Goal: Transaction & Acquisition: Purchase product/service

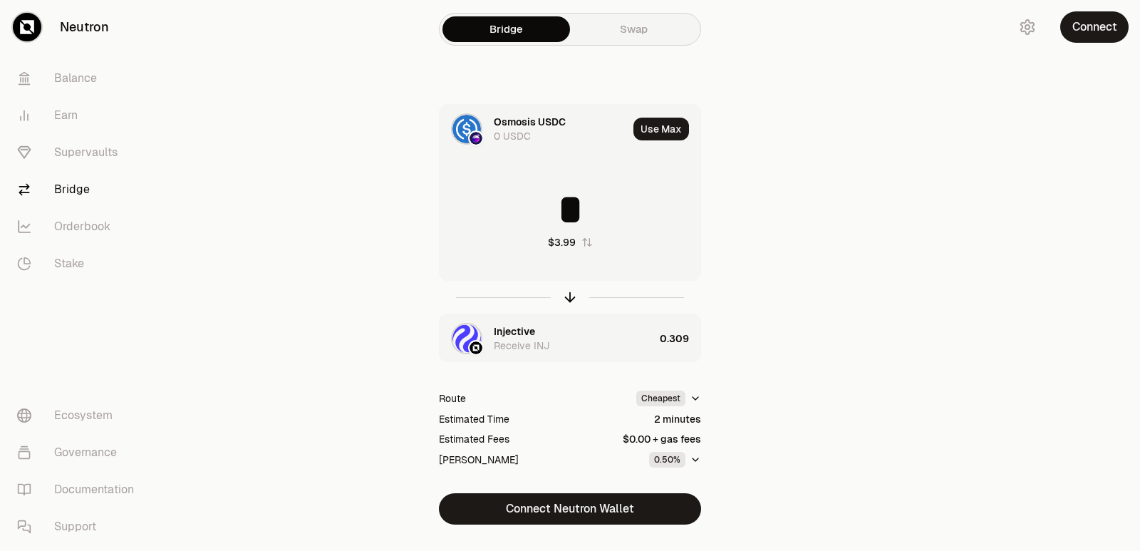
click at [567, 297] on icon "button" at bounding box center [570, 299] width 9 height 4
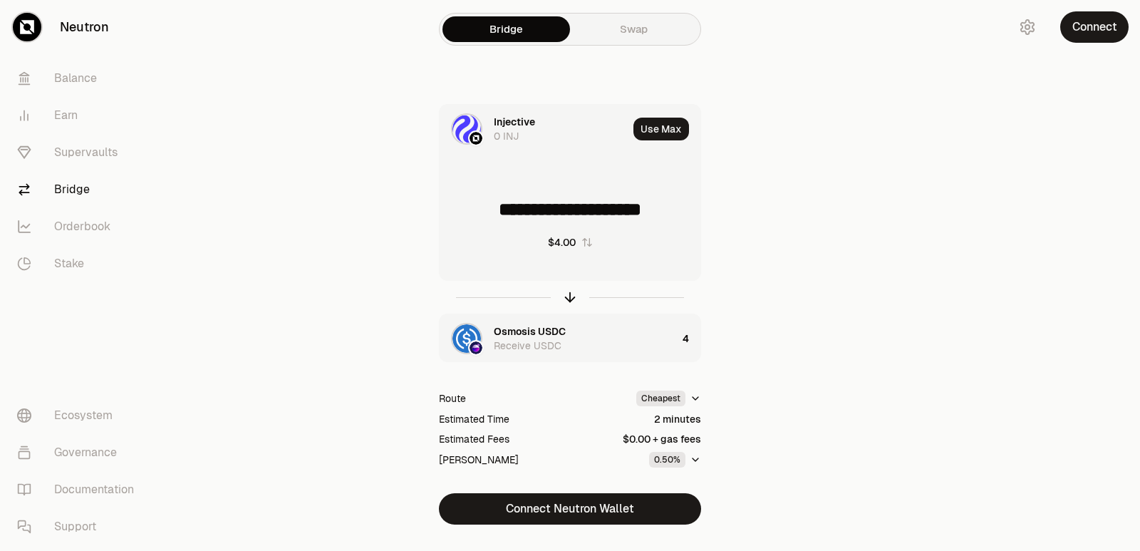
click at [567, 297] on icon "button" at bounding box center [570, 299] width 9 height 4
type input "*"
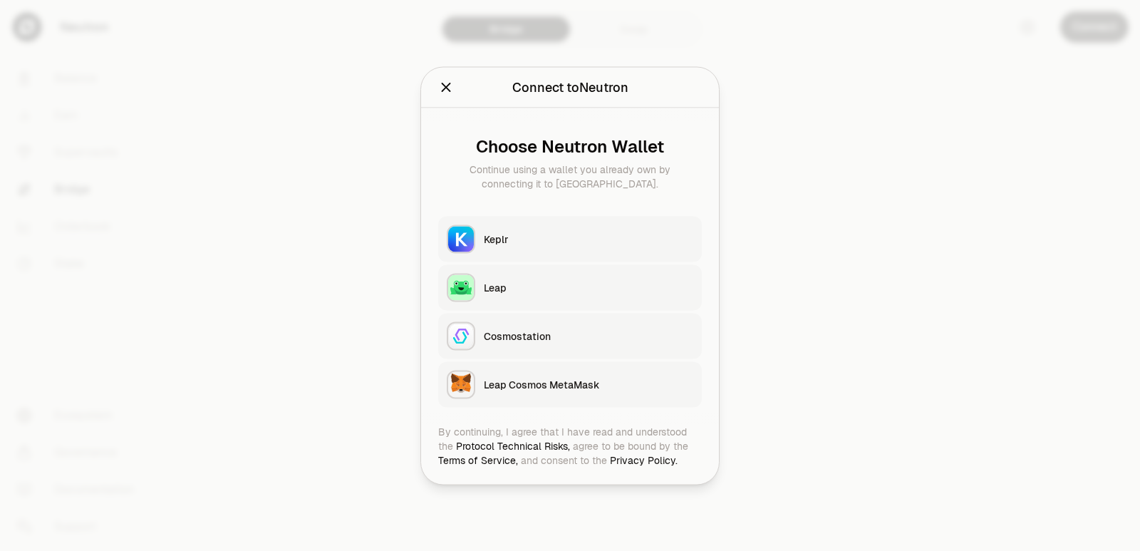
click at [540, 233] on div "Keplr" at bounding box center [588, 239] width 209 height 14
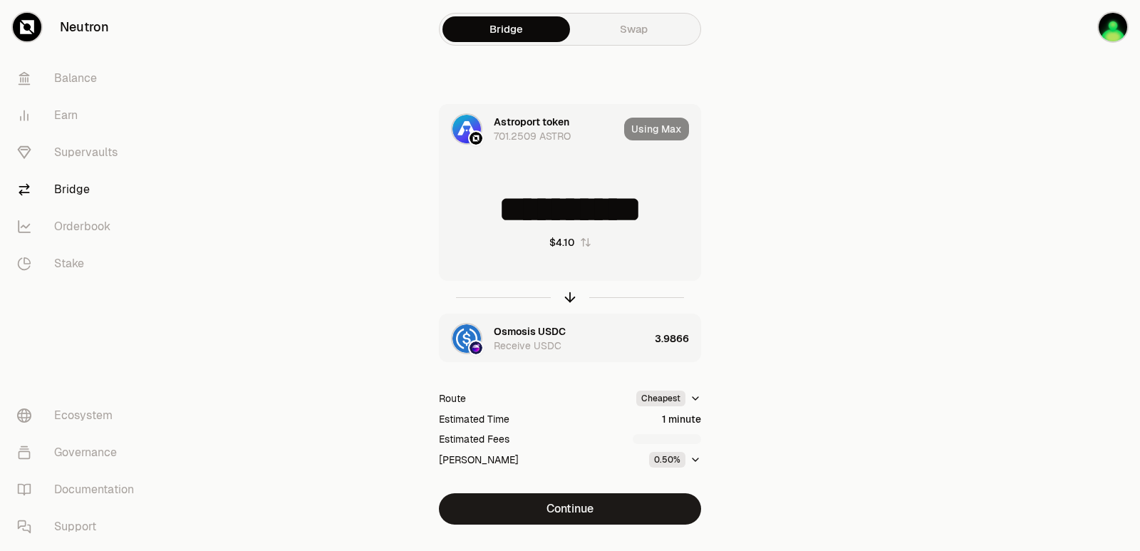
click at [569, 286] on div at bounding box center [570, 297] width 262 height 33
click at [568, 298] on icon "button" at bounding box center [570, 297] width 16 height 16
type input "********"
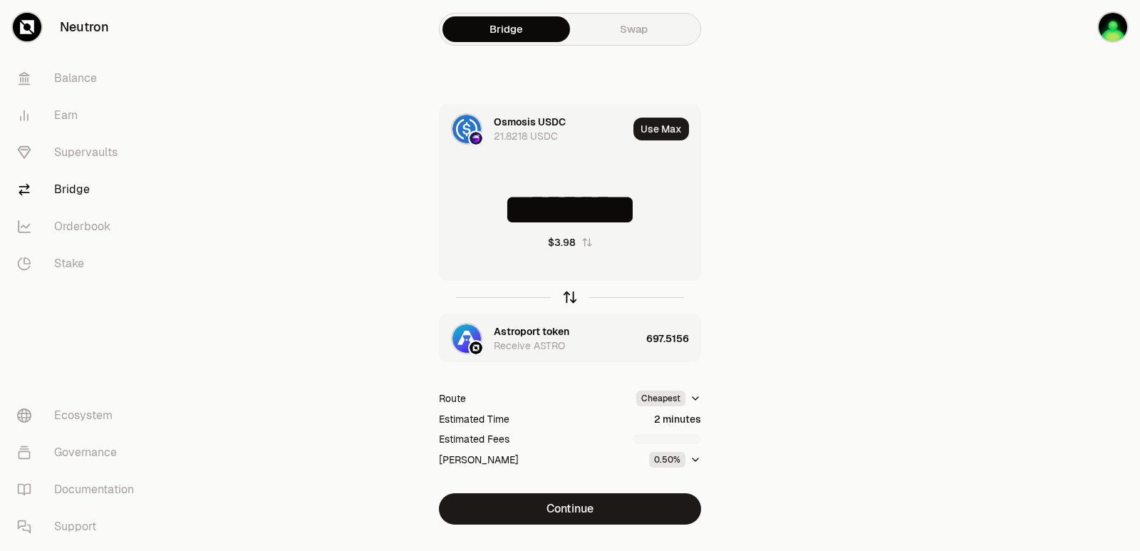
click at [568, 298] on icon "button" at bounding box center [570, 297] width 16 height 16
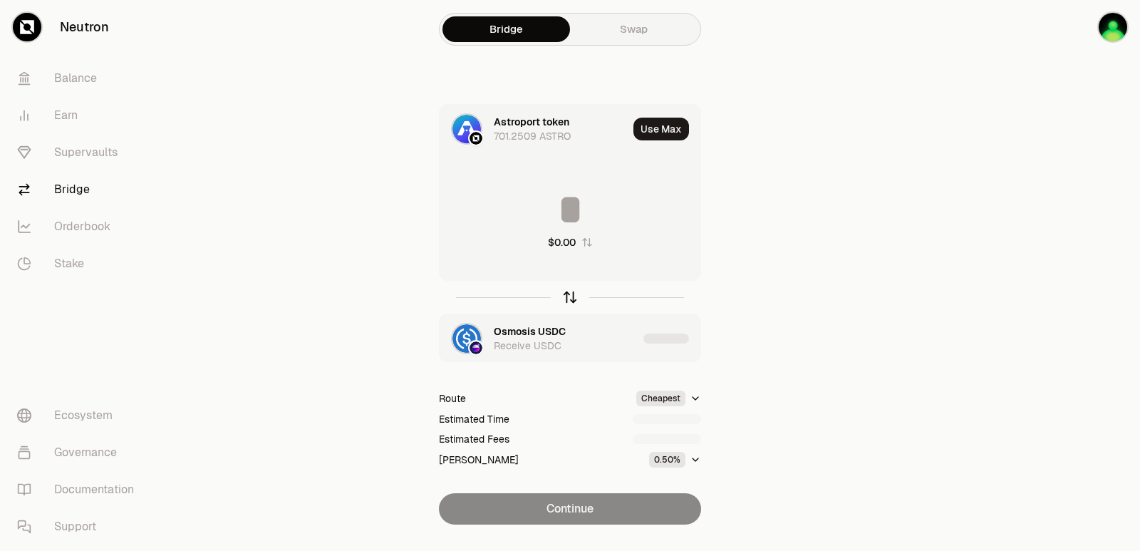
click at [568, 298] on icon "button" at bounding box center [570, 297] width 16 height 16
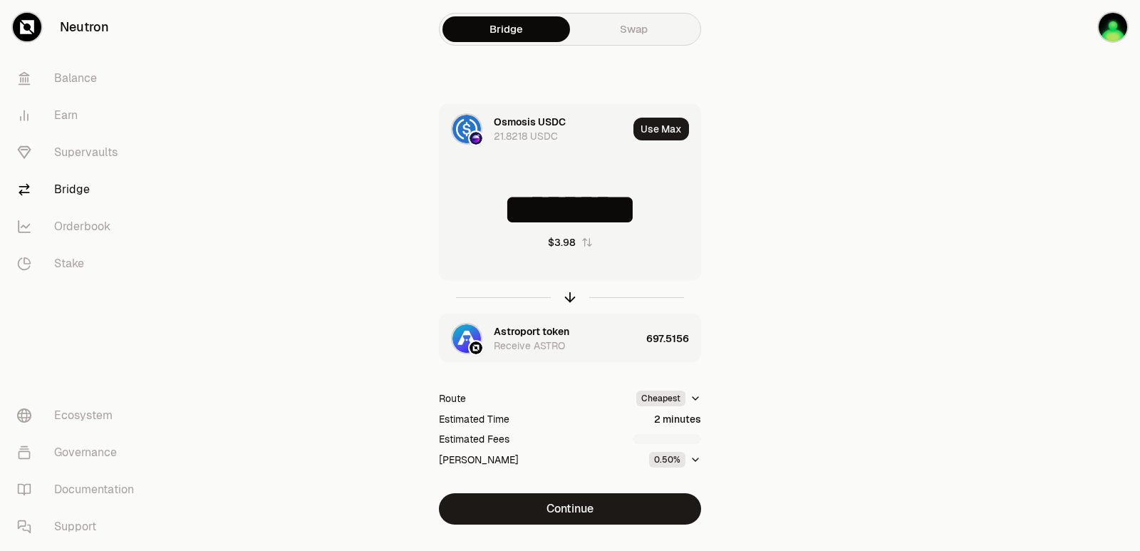
click at [526, 222] on input "********" at bounding box center [570, 209] width 261 height 43
click at [574, 294] on icon "button" at bounding box center [570, 297] width 16 height 16
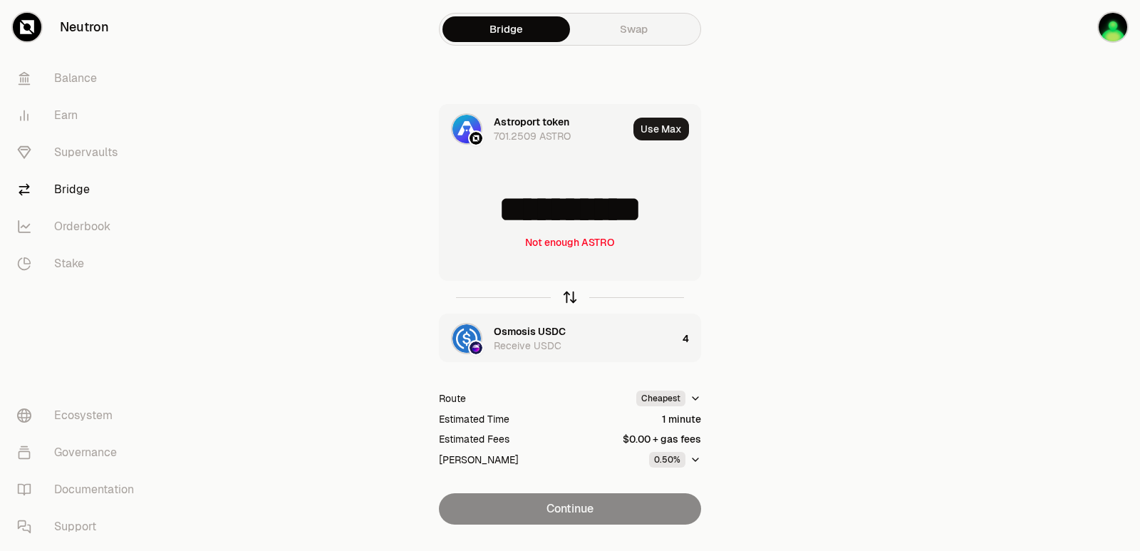
click at [574, 294] on icon "button" at bounding box center [570, 297] width 16 height 16
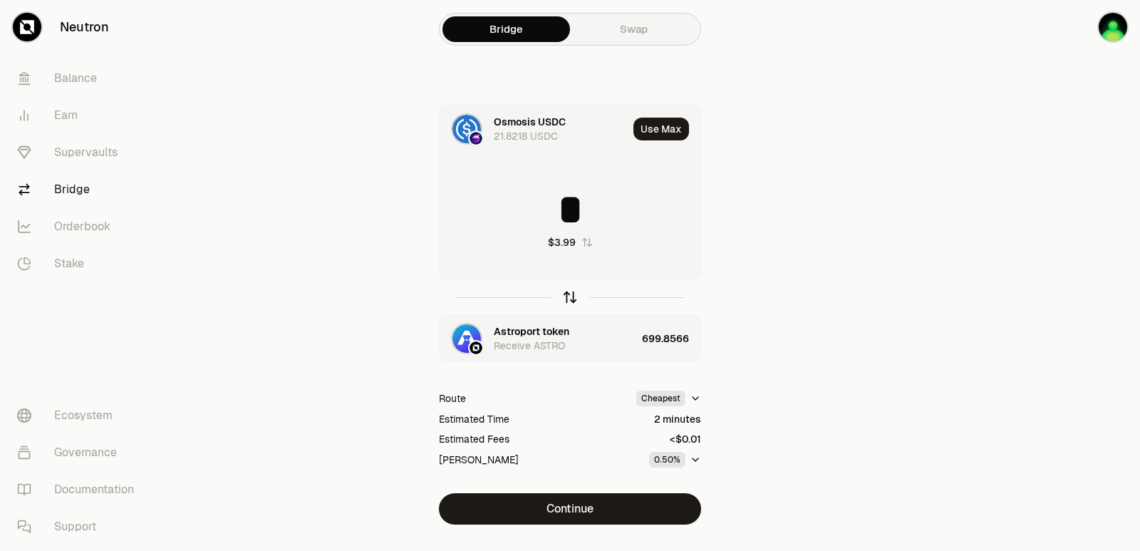
click at [574, 294] on icon "button" at bounding box center [570, 297] width 16 height 16
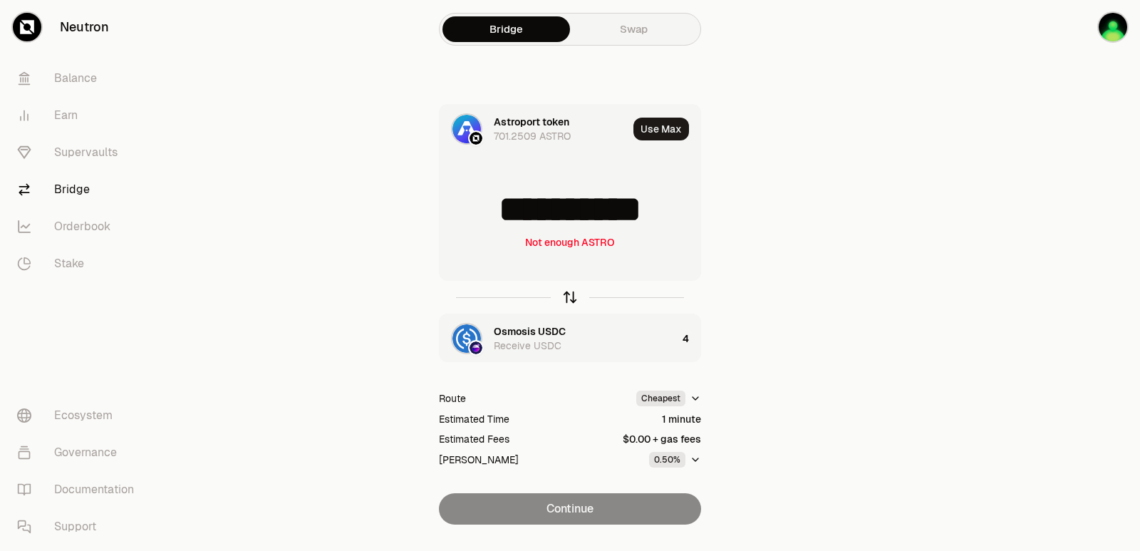
click at [569, 296] on icon "button" at bounding box center [570, 297] width 16 height 16
type input "*"
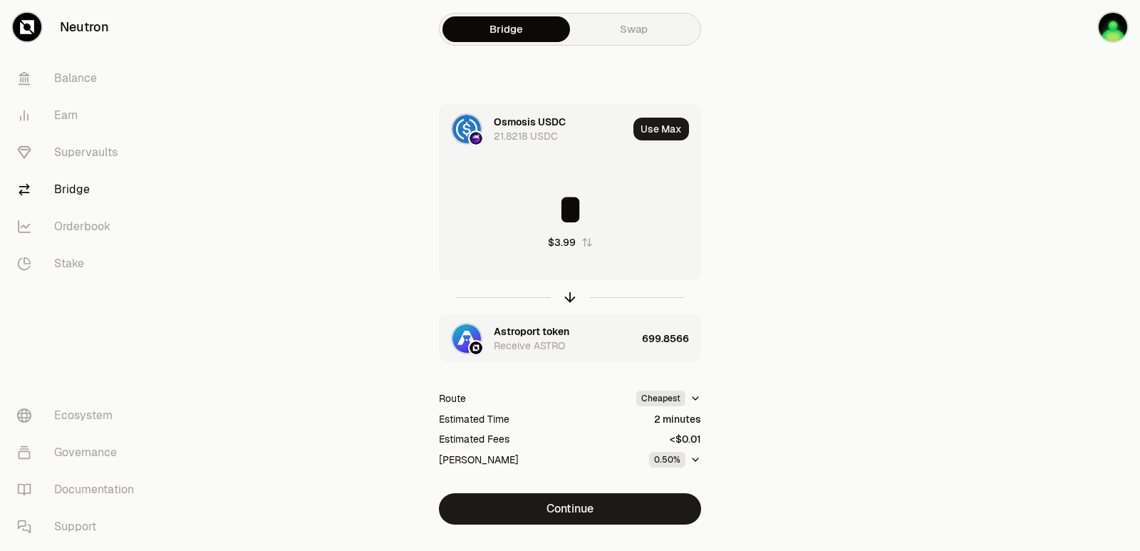
click at [557, 328] on div "Astroport token" at bounding box center [532, 331] width 76 height 14
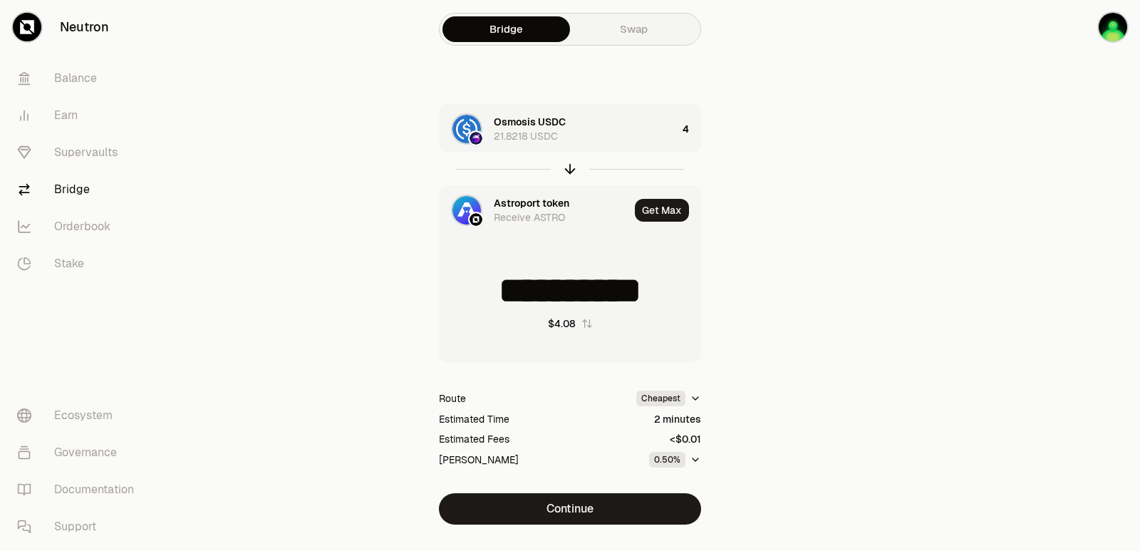
click at [560, 206] on div "Astroport token" at bounding box center [532, 203] width 76 height 14
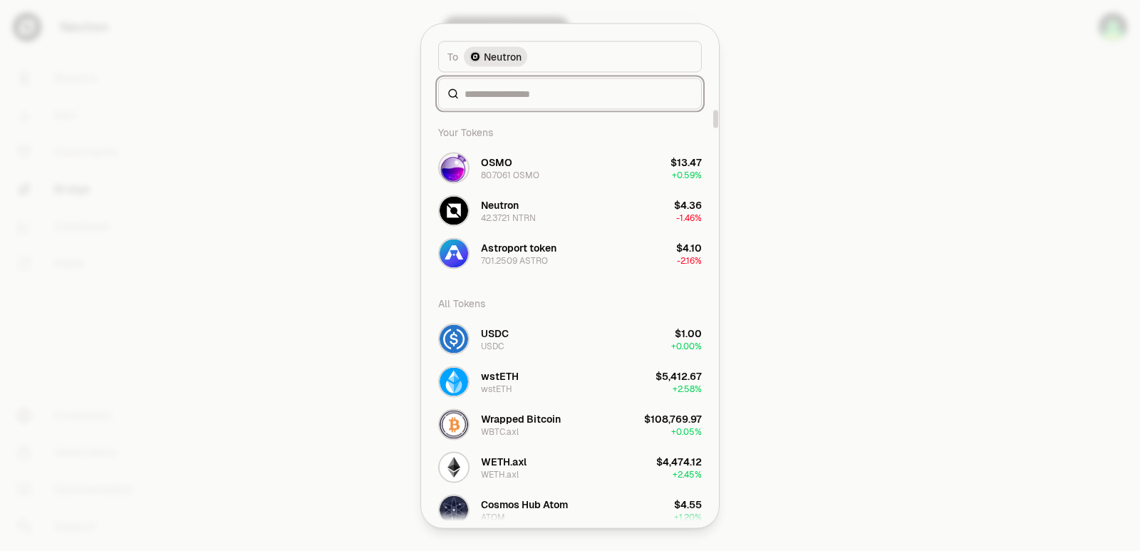
click at [499, 88] on input at bounding box center [578, 93] width 228 height 14
type input "*"
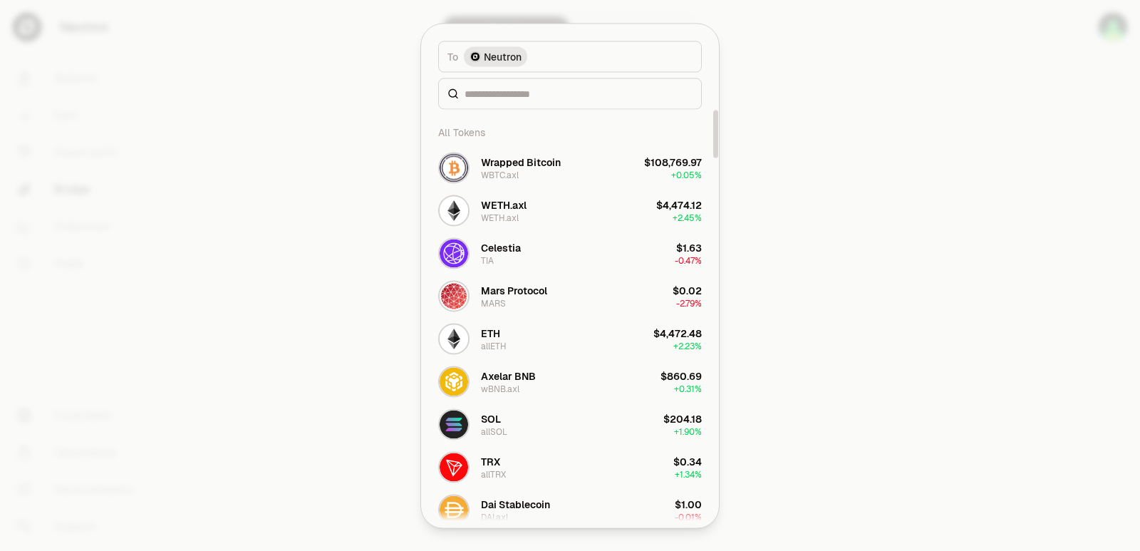
click at [821, 251] on div at bounding box center [570, 275] width 1140 height 551
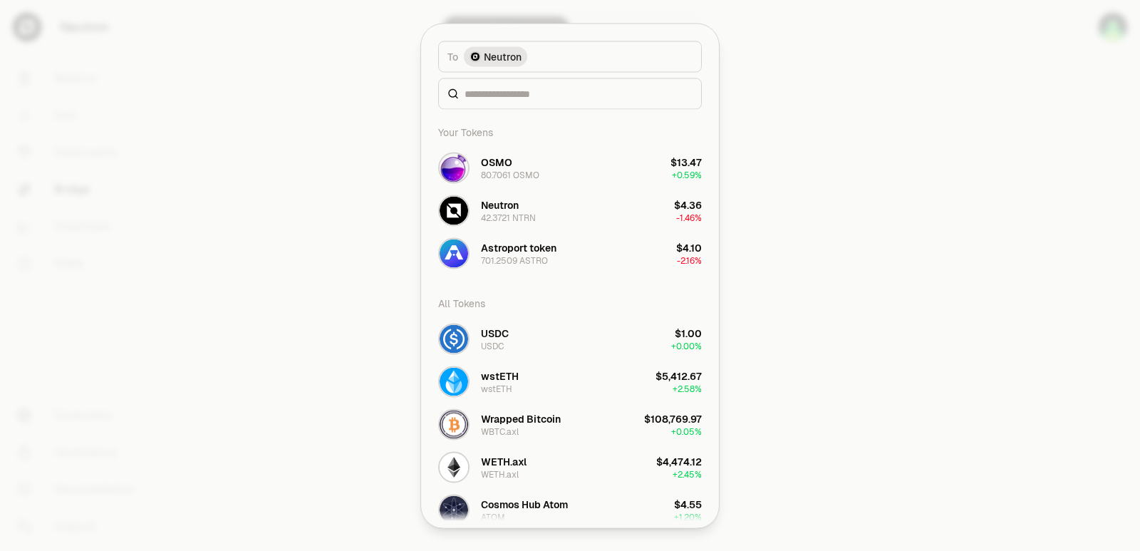
click at [863, 282] on main "**********" at bounding box center [650, 290] width 980 height 581
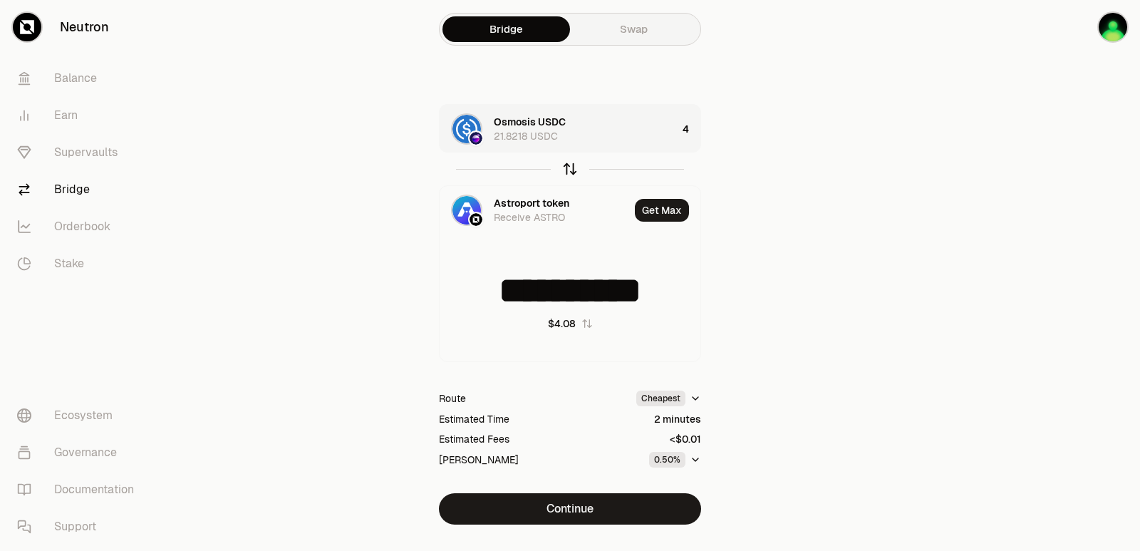
click at [568, 176] on icon "button" at bounding box center [570, 169] width 16 height 16
type input "*"
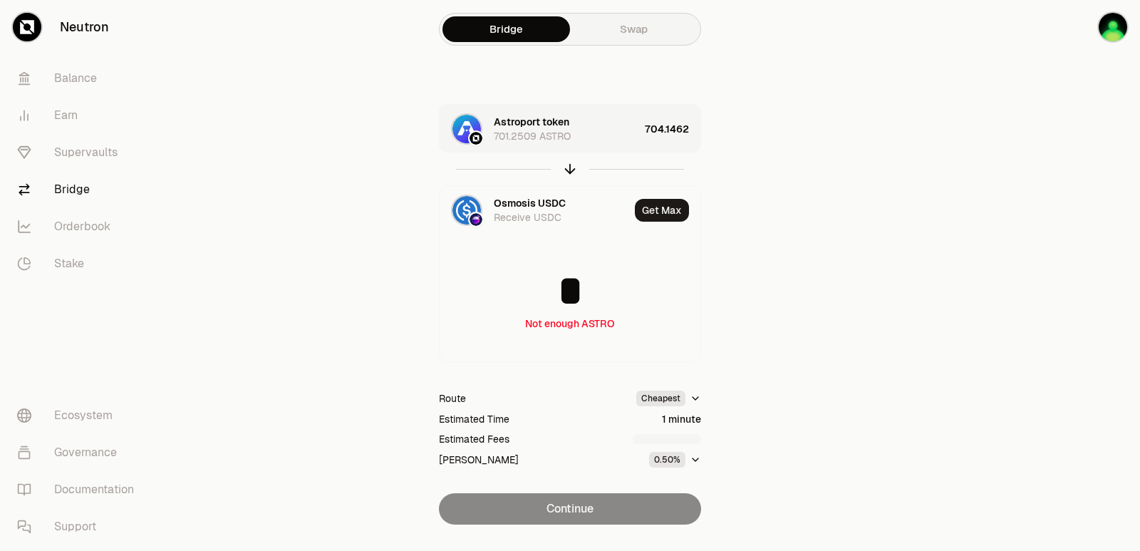
click at [642, 133] on div "Astroport token 701.2509 ASTRO 704.1462" at bounding box center [570, 129] width 261 height 48
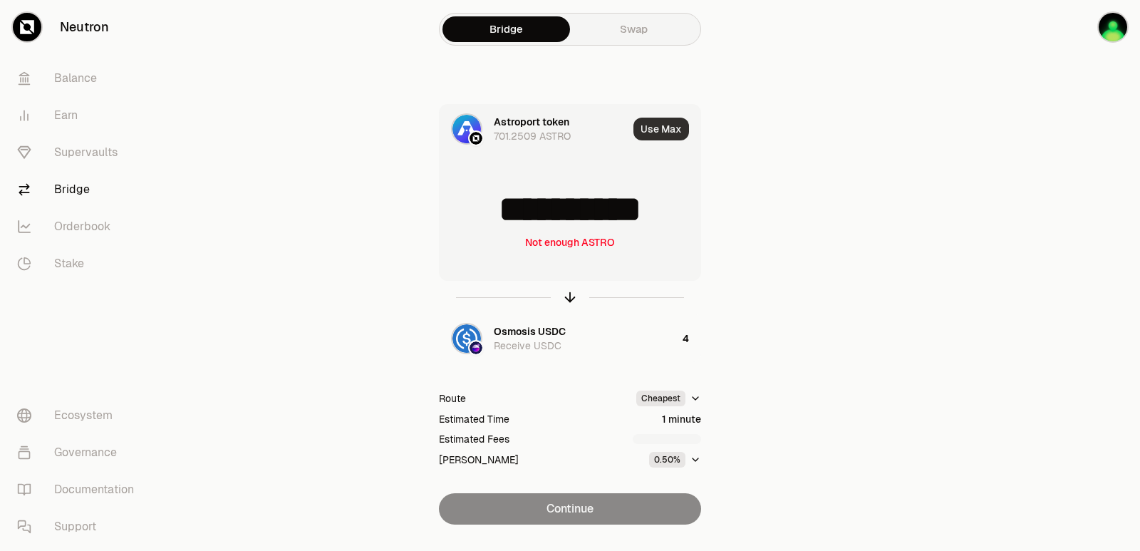
click at [656, 131] on button "Use Max" at bounding box center [661, 129] width 56 height 23
type input "**********"
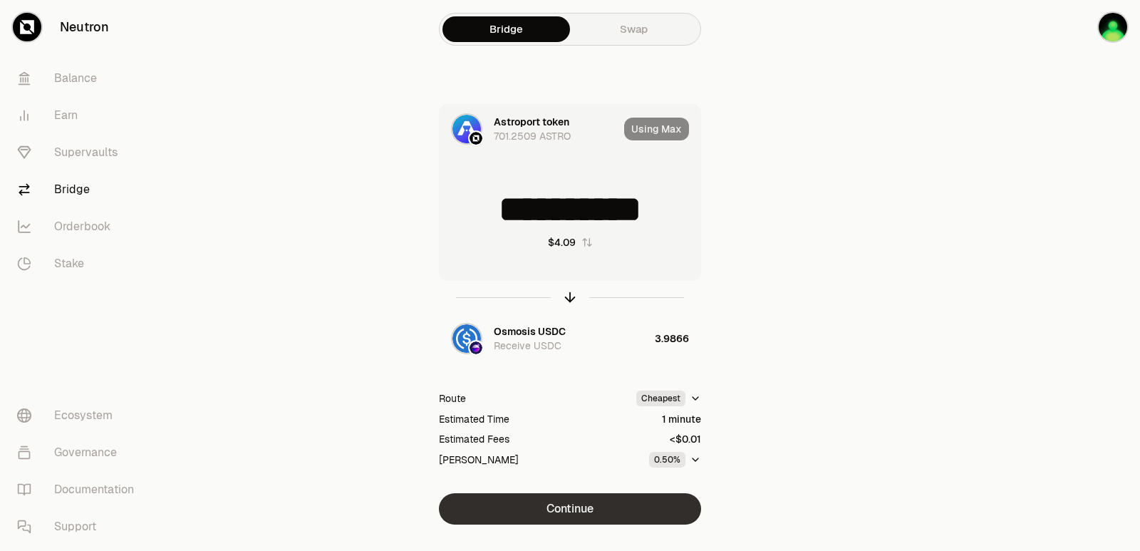
click at [576, 506] on button "Continue" at bounding box center [570, 508] width 262 height 31
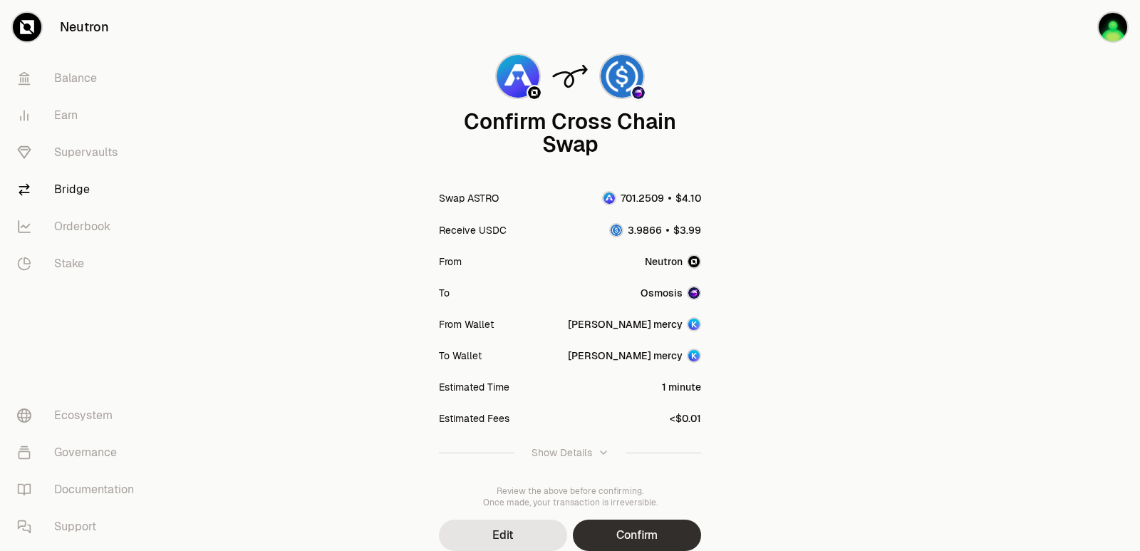
scroll to position [118, 0]
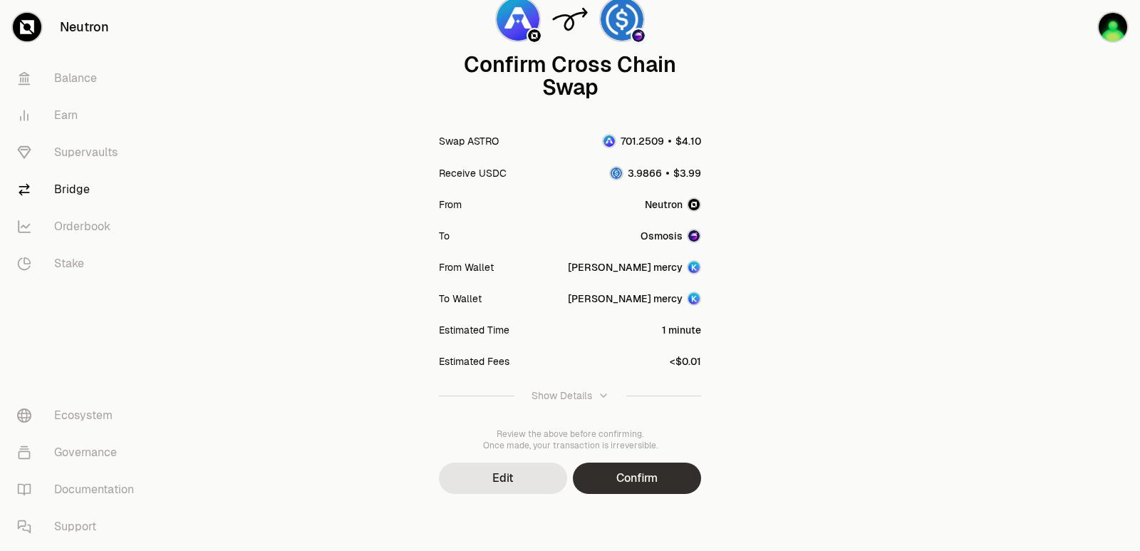
click at [656, 480] on button "Confirm" at bounding box center [637, 477] width 128 height 31
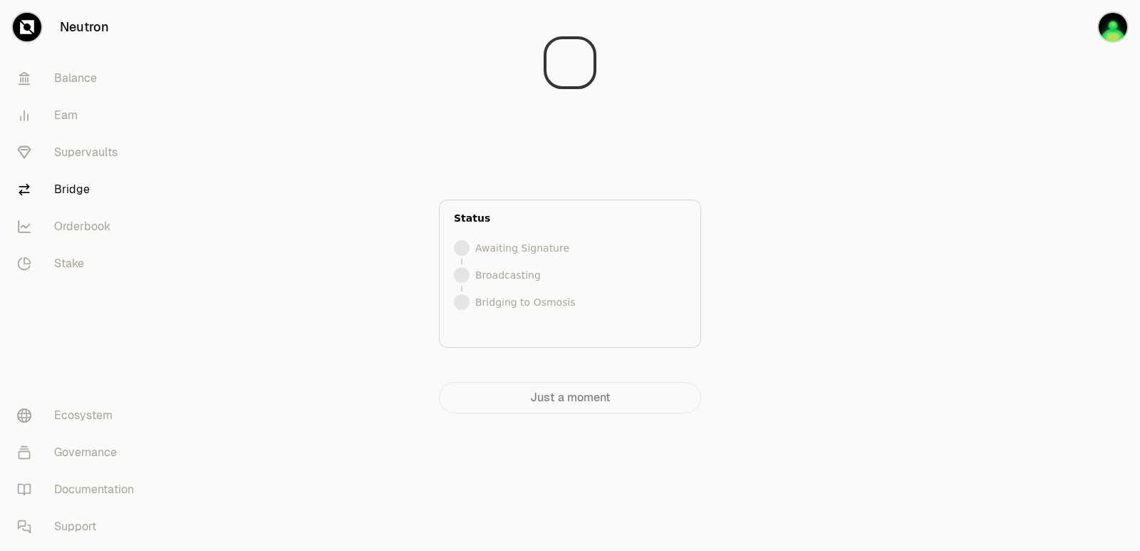
scroll to position [0, 0]
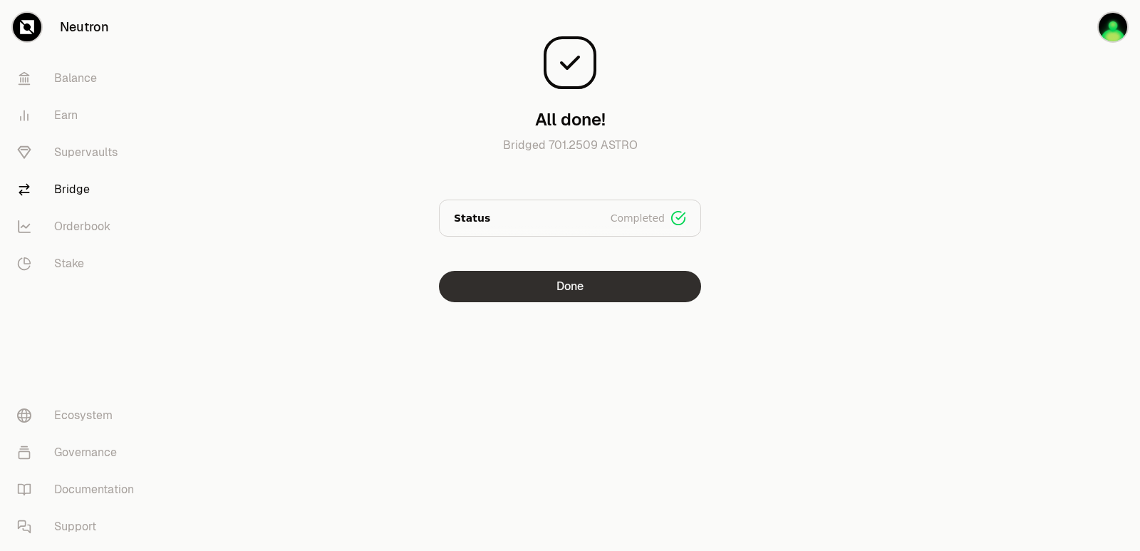
click at [554, 300] on button "Done" at bounding box center [570, 286] width 262 height 31
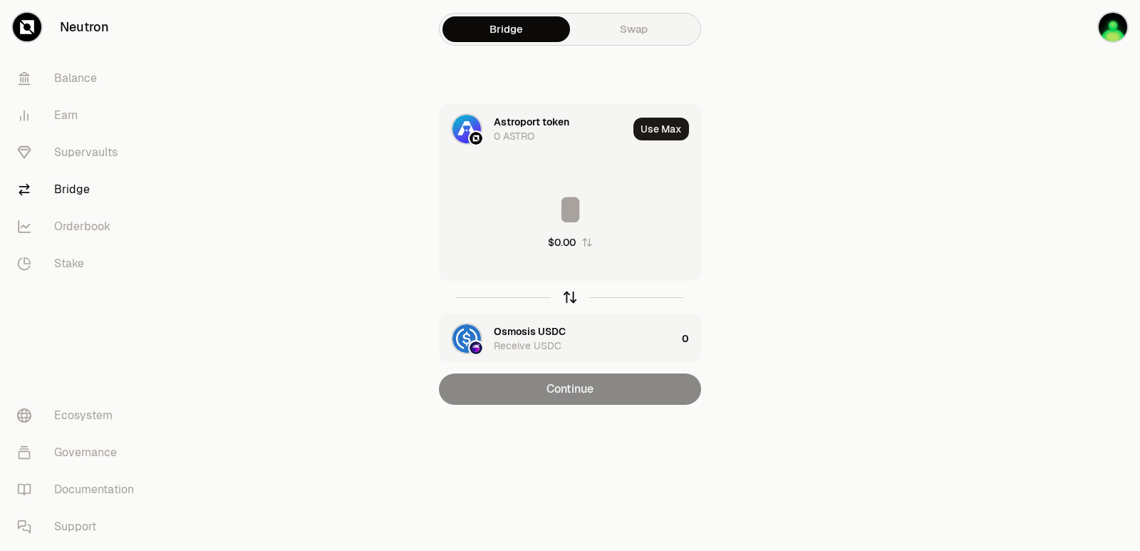
click at [564, 298] on icon "button" at bounding box center [570, 297] width 16 height 16
click at [539, 211] on input at bounding box center [570, 209] width 261 height 43
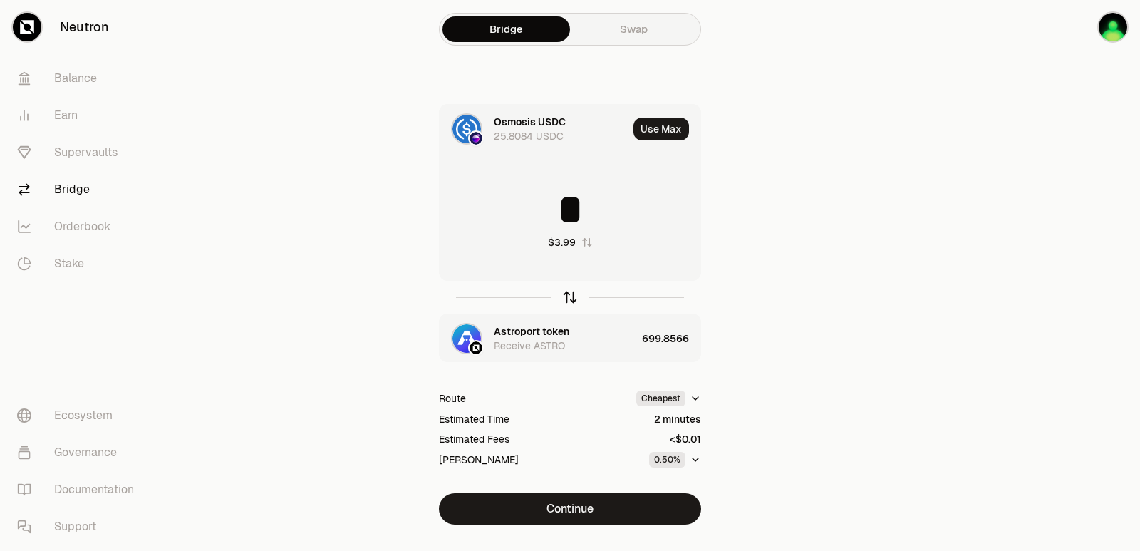
click at [568, 294] on icon "button" at bounding box center [570, 295] width 9 height 4
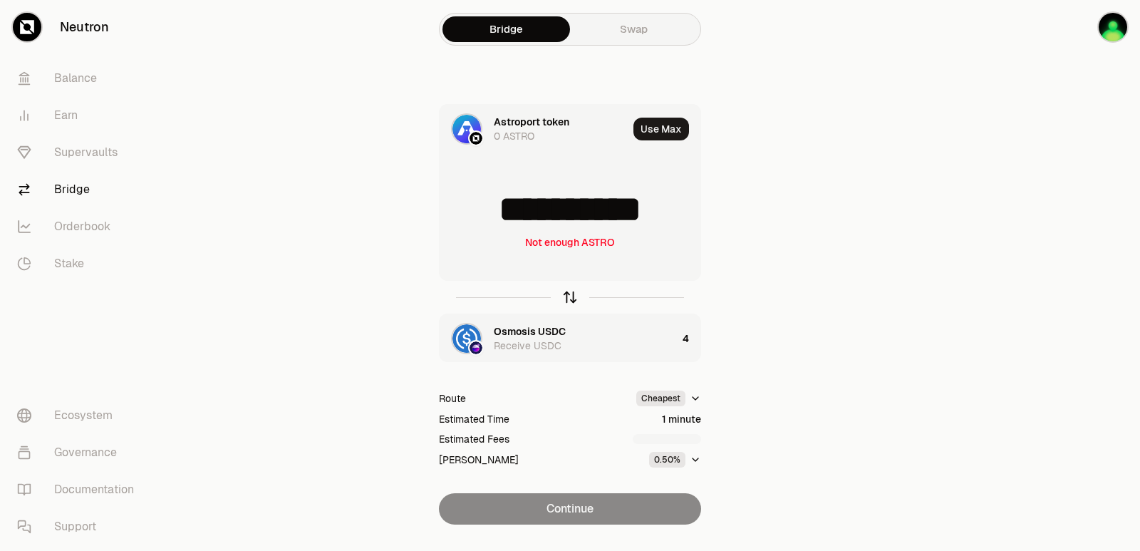
click at [568, 294] on icon "button" at bounding box center [570, 295] width 9 height 4
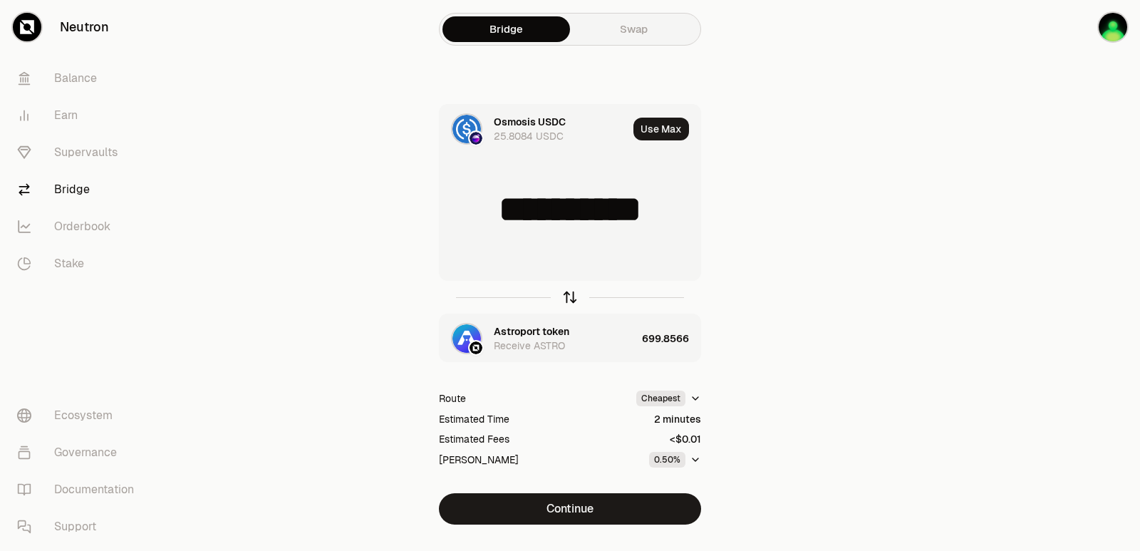
type input "*"
click at [541, 326] on div "Astroport token" at bounding box center [532, 331] width 76 height 14
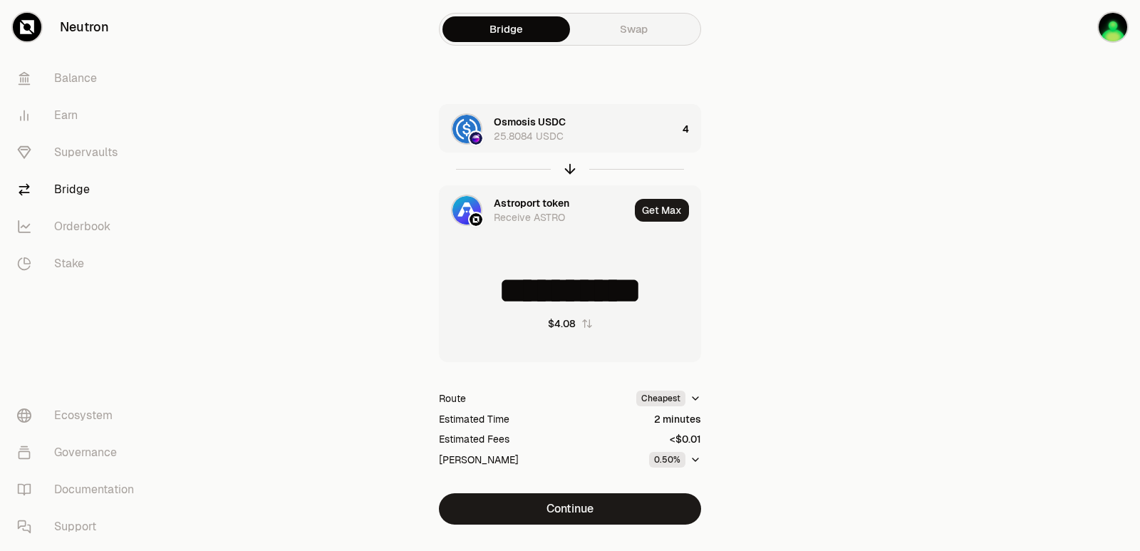
click at [524, 205] on div "Astroport token" at bounding box center [532, 203] width 76 height 14
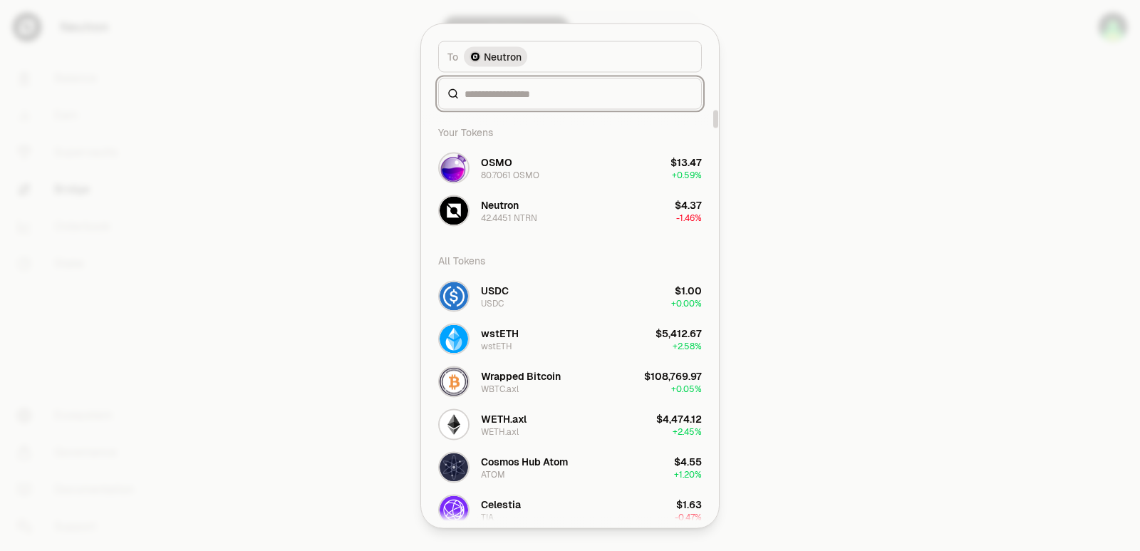
click at [502, 95] on input at bounding box center [578, 93] width 228 height 14
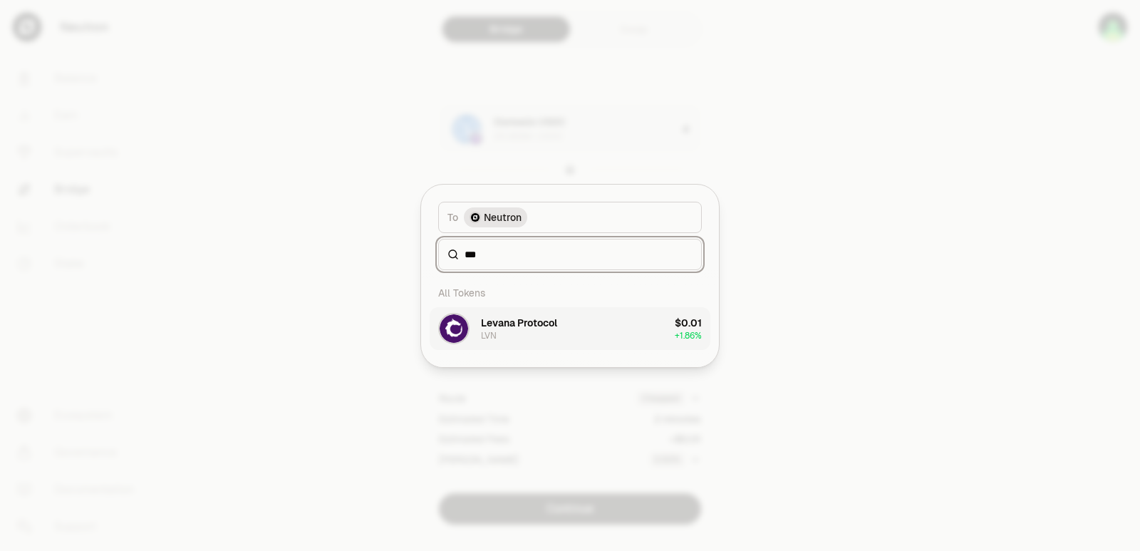
type input "***"
click at [507, 336] on div "Levana Protocol LVN" at bounding box center [519, 329] width 76 height 26
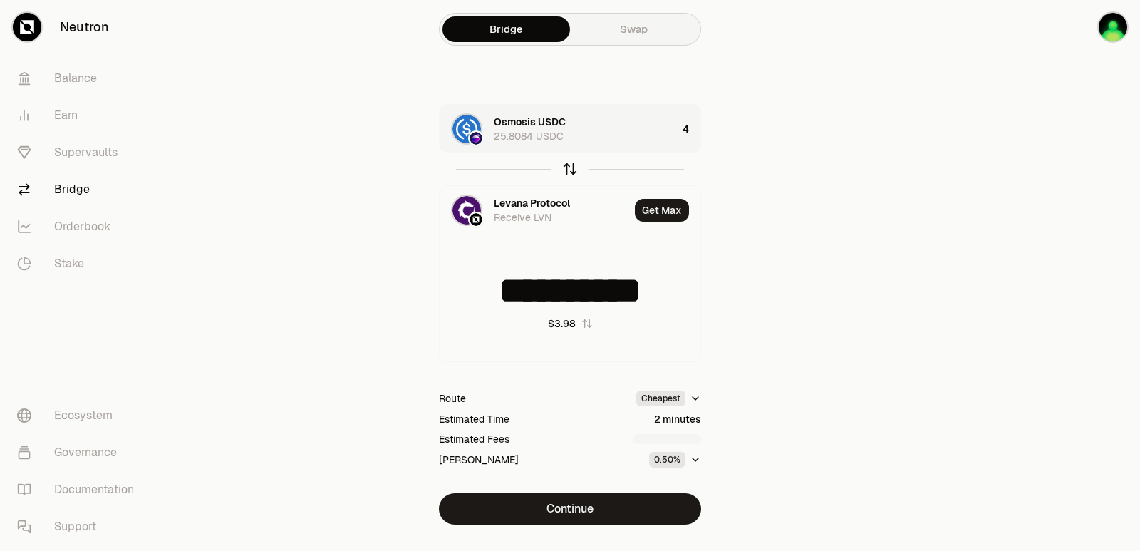
click at [568, 167] on icon "button" at bounding box center [570, 169] width 16 height 16
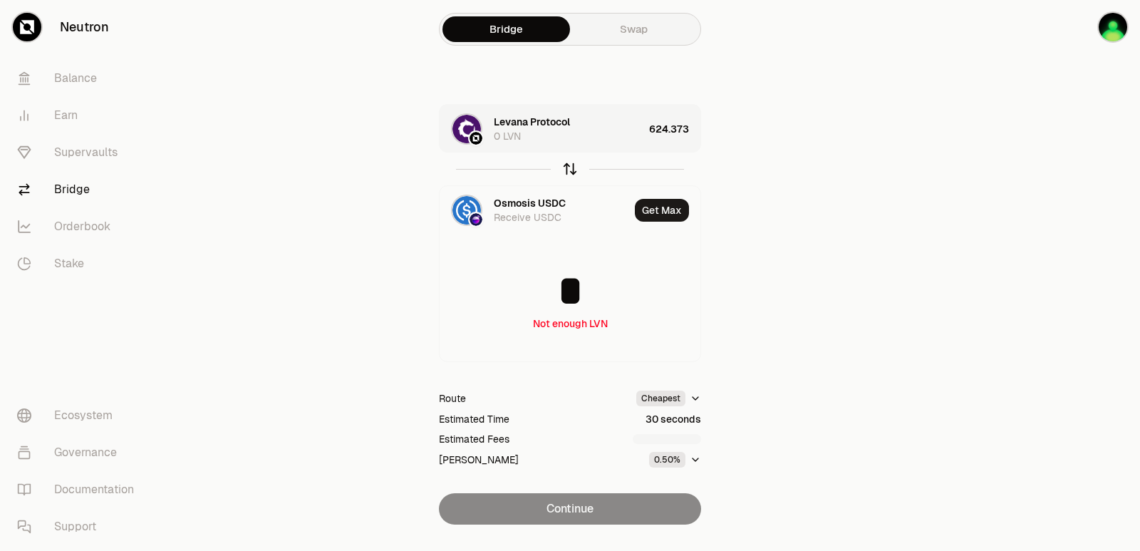
click at [566, 168] on icon "button" at bounding box center [570, 167] width 9 height 4
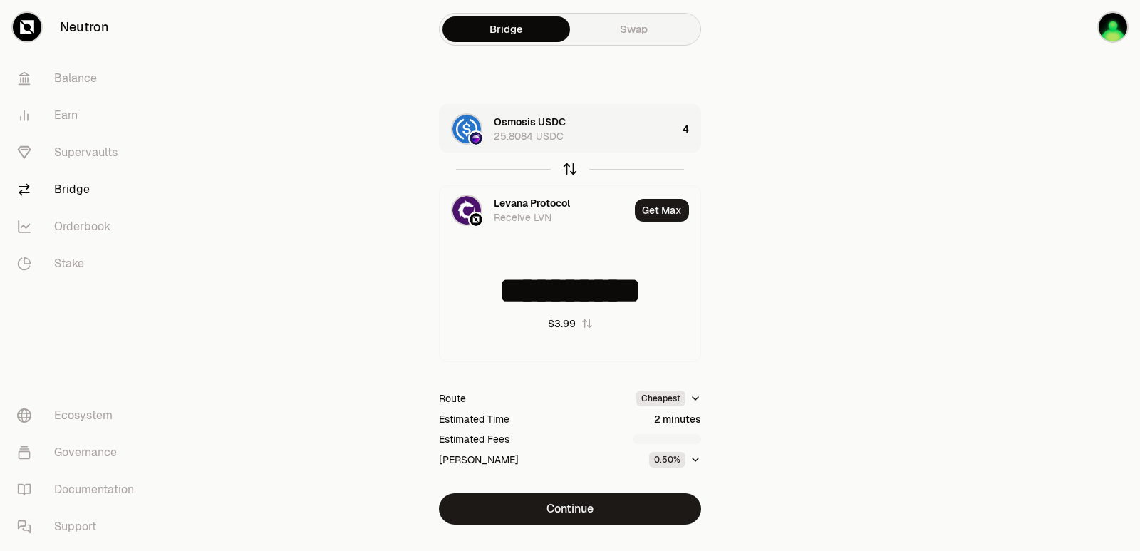
click at [566, 168] on icon "button" at bounding box center [570, 167] width 9 height 4
type input "*"
